Goal: Task Accomplishment & Management: Manage account settings

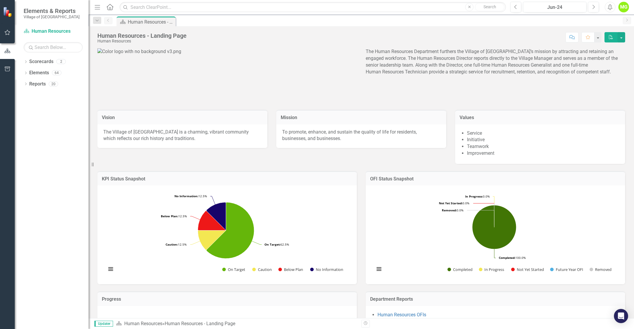
click at [628, 6] on div "MG" at bounding box center [623, 7] width 11 height 11
click at [599, 74] on link "Logout Log Out" at bounding box center [605, 74] width 47 height 11
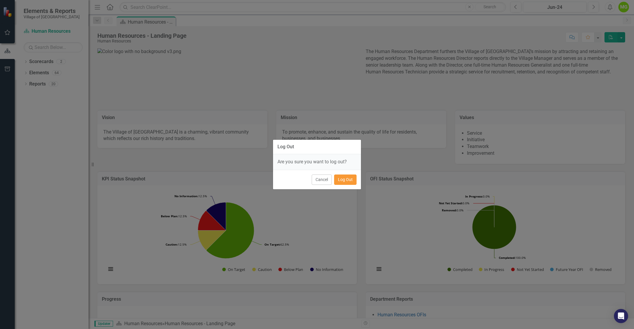
click at [351, 179] on button "Log Out" at bounding box center [345, 180] width 22 height 10
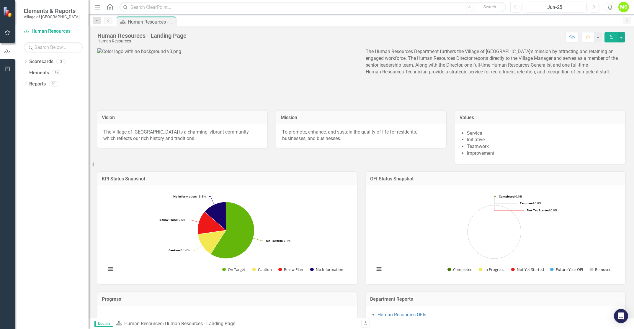
click at [621, 7] on div "MG" at bounding box center [623, 7] width 11 height 11
click at [604, 74] on link "Logout Log Out" at bounding box center [605, 74] width 47 height 11
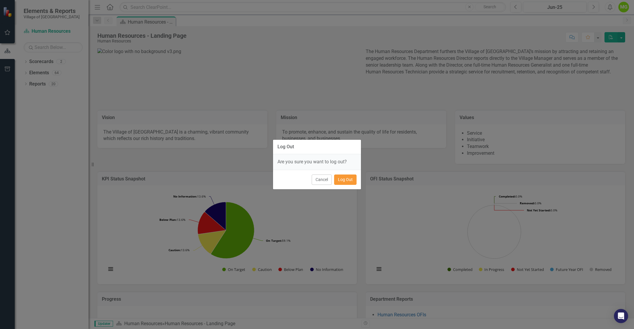
click at [348, 180] on button "Log Out" at bounding box center [345, 180] width 22 height 10
